Goal: Find contact information: Find contact information

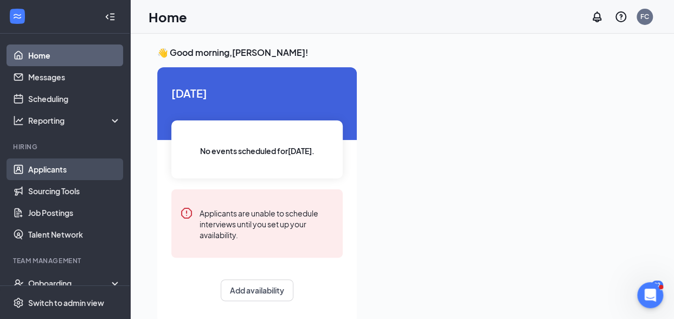
click at [62, 169] on link "Applicants" at bounding box center [74, 169] width 93 height 22
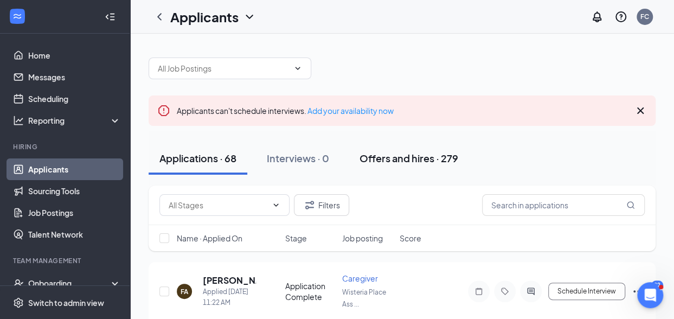
click at [411, 157] on div "Offers and hires · 279" at bounding box center [409, 158] width 99 height 14
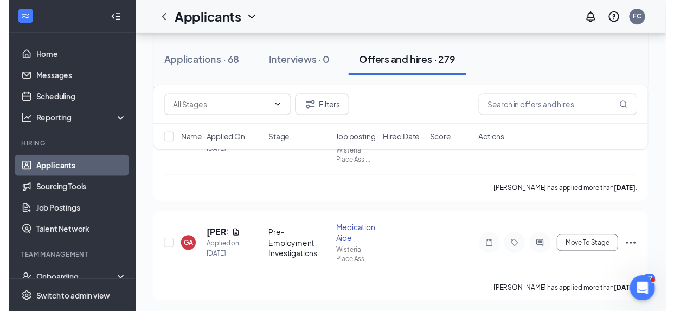
scroll to position [325, 0]
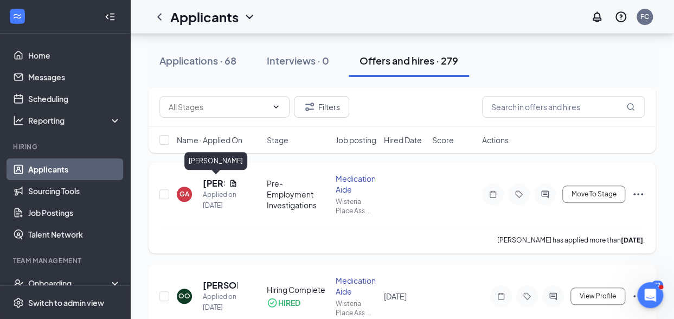
click at [209, 181] on h5 "[PERSON_NAME]" at bounding box center [214, 183] width 22 height 12
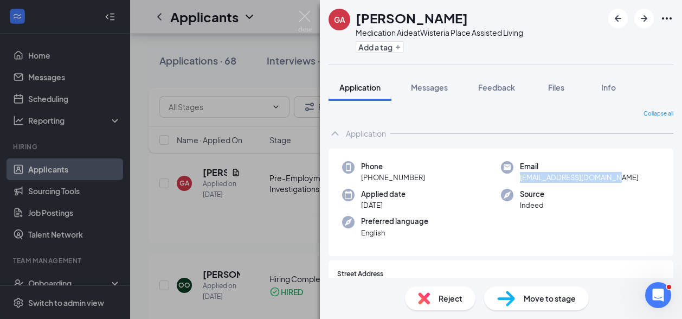
drag, startPoint x: 516, startPoint y: 177, endPoint x: 618, endPoint y: 180, distance: 102.0
click at [618, 180] on div "Email [EMAIL_ADDRESS][DOMAIN_NAME]" at bounding box center [580, 172] width 159 height 22
drag, startPoint x: 618, startPoint y: 180, endPoint x: 594, endPoint y: 179, distance: 23.9
copy span "[EMAIL_ADDRESS][DOMAIN_NAME]"
drag, startPoint x: 372, startPoint y: 177, endPoint x: 422, endPoint y: 179, distance: 49.9
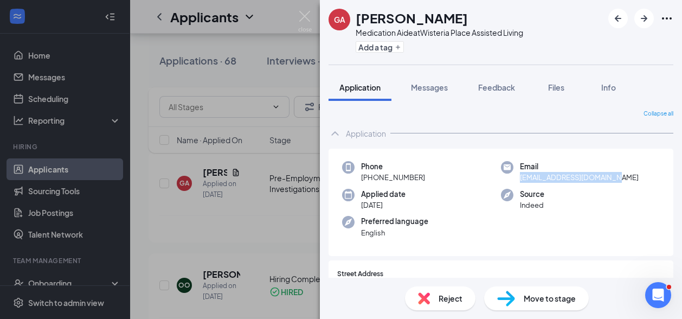
click at [422, 179] on span "[PHONE_NUMBER]" at bounding box center [393, 177] width 64 height 11
drag, startPoint x: 422, startPoint y: 179, endPoint x: 401, endPoint y: 176, distance: 21.3
copy span "737) 217-9576"
click at [271, 208] on div "GA [PERSON_NAME] Medication Aide at [GEOGRAPHIC_DATA] Assisted Living Add a tag…" at bounding box center [341, 159] width 682 height 319
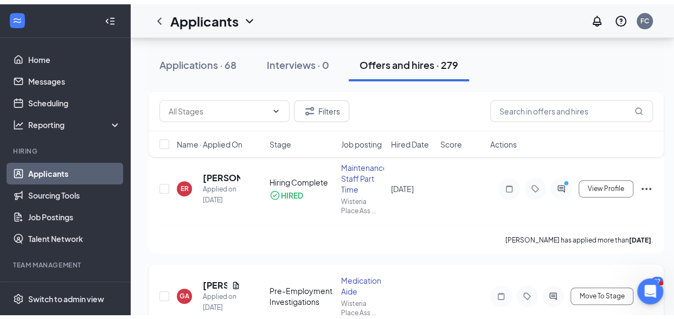
scroll to position [54, 0]
